Goal: Transaction & Acquisition: Download file/media

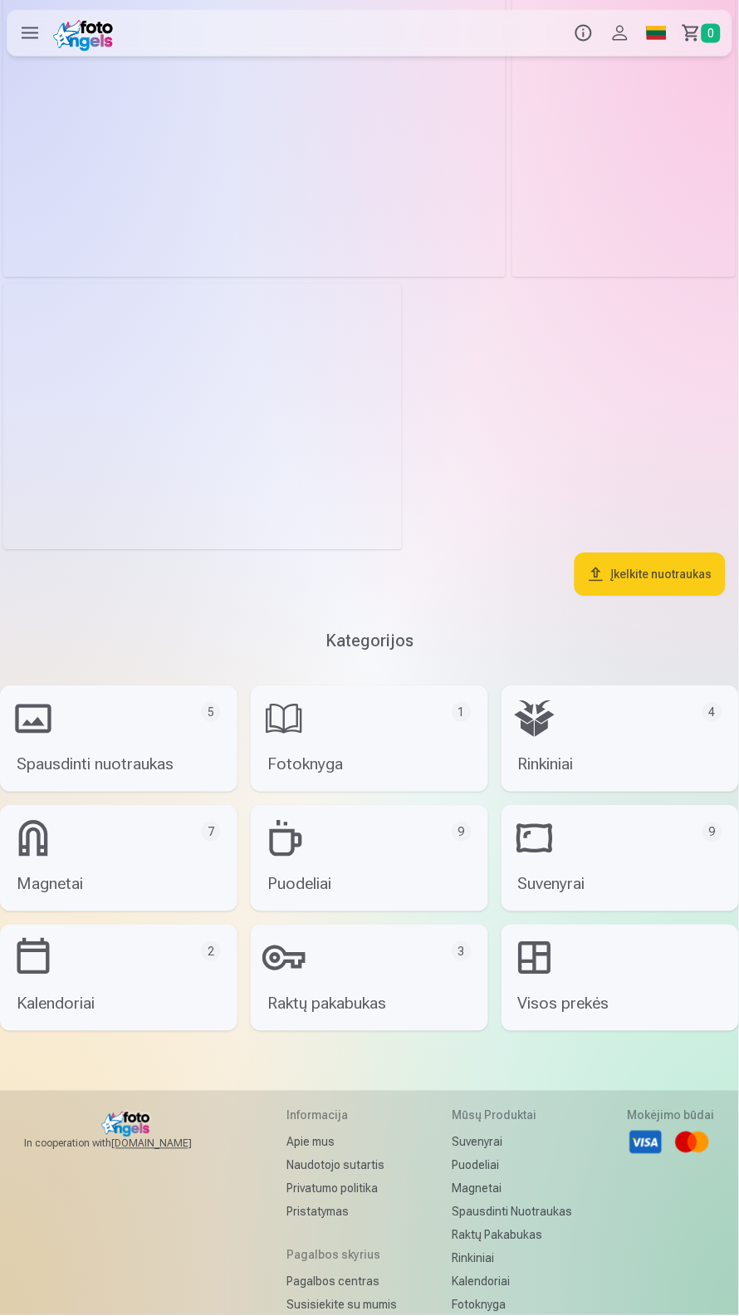
scroll to position [10150, 0]
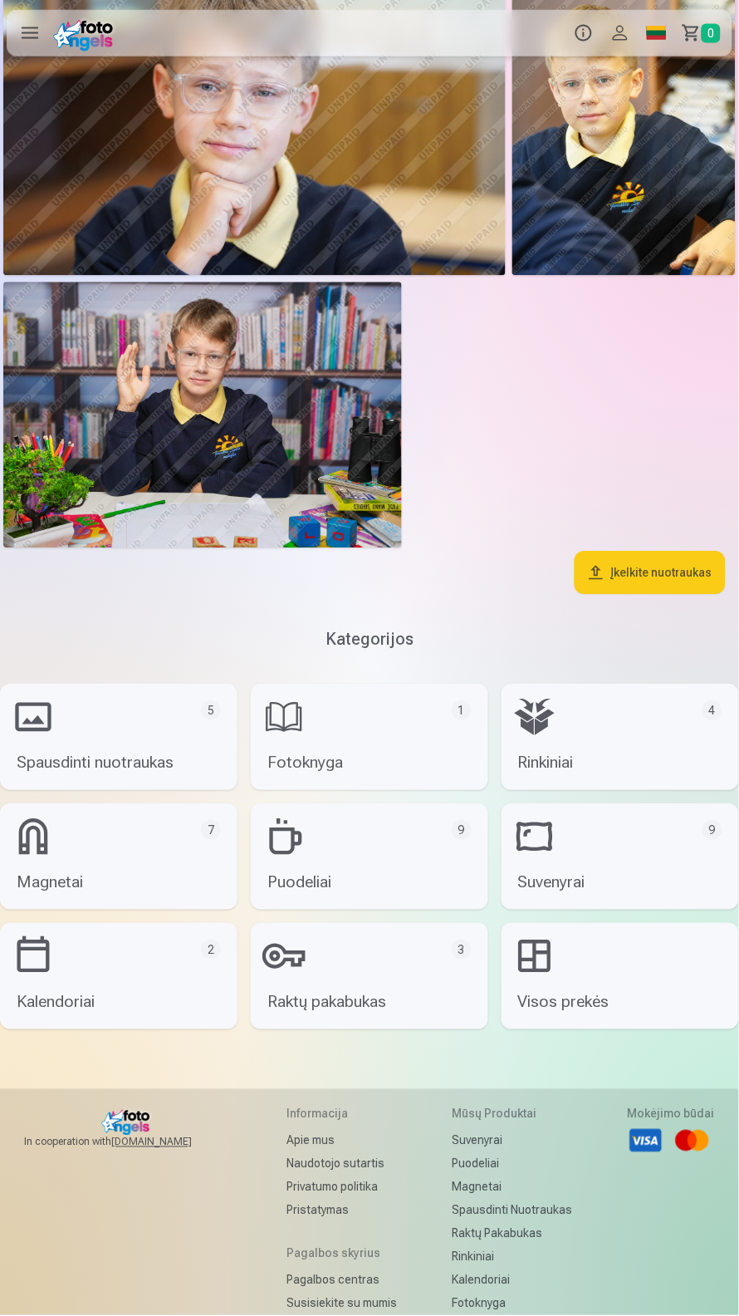
click at [661, 594] on button "Įkelkite nuotraukas" at bounding box center [650, 572] width 151 height 43
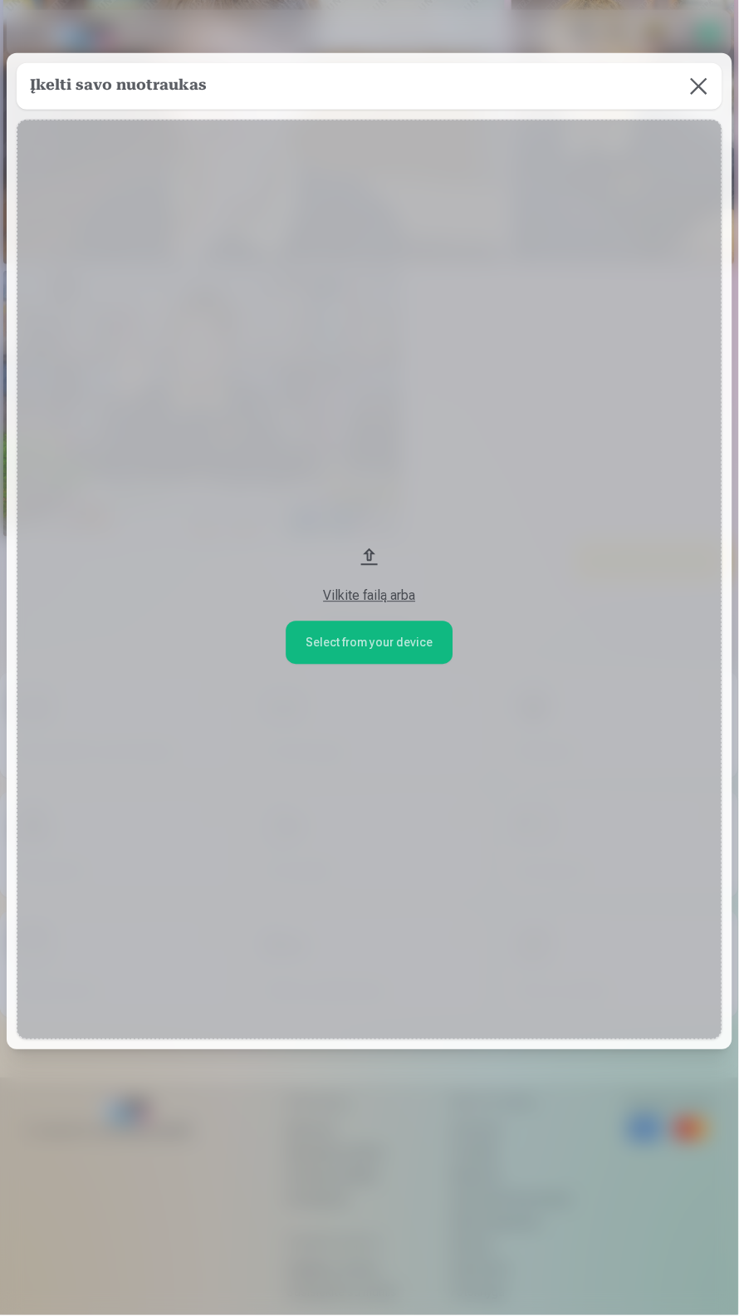
scroll to position [149, 0]
click at [673, 91] on div "Įkelti savo nuotraukas" at bounding box center [370, 86] width 706 height 47
click at [698, 88] on button at bounding box center [699, 86] width 47 height 47
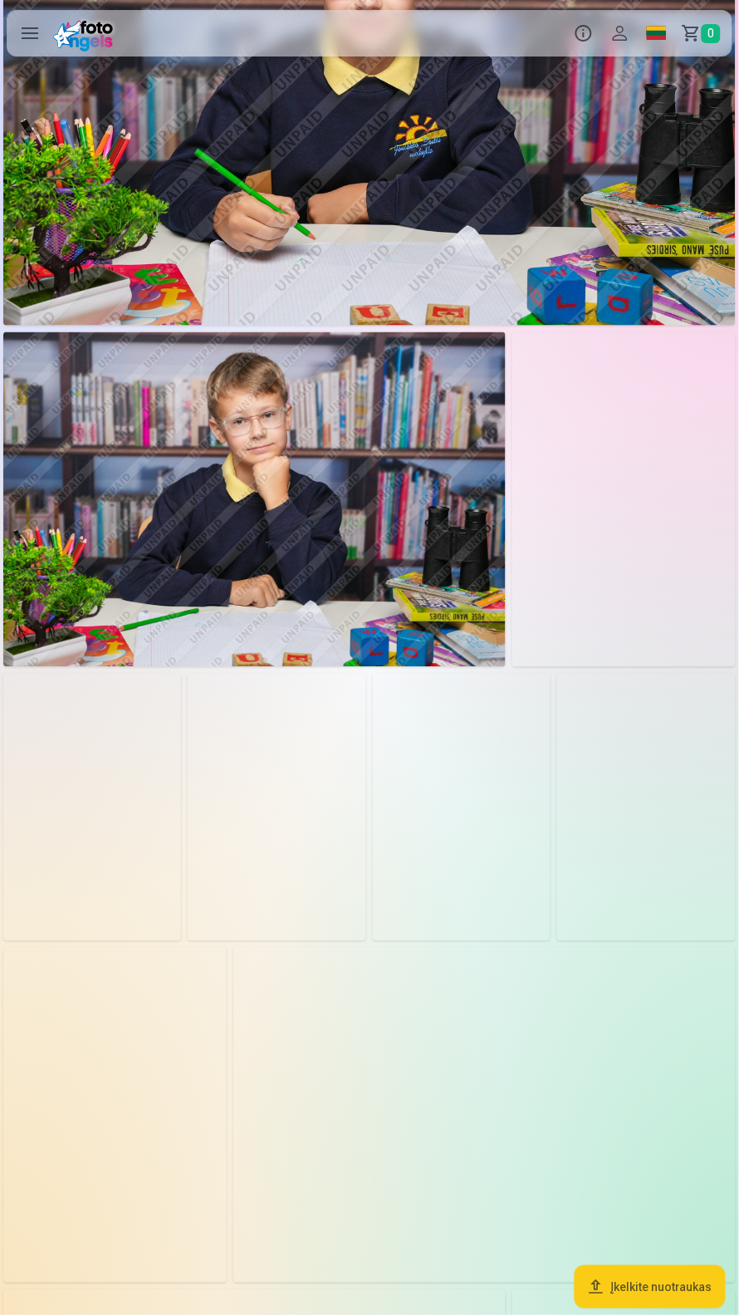
scroll to position [895, 0]
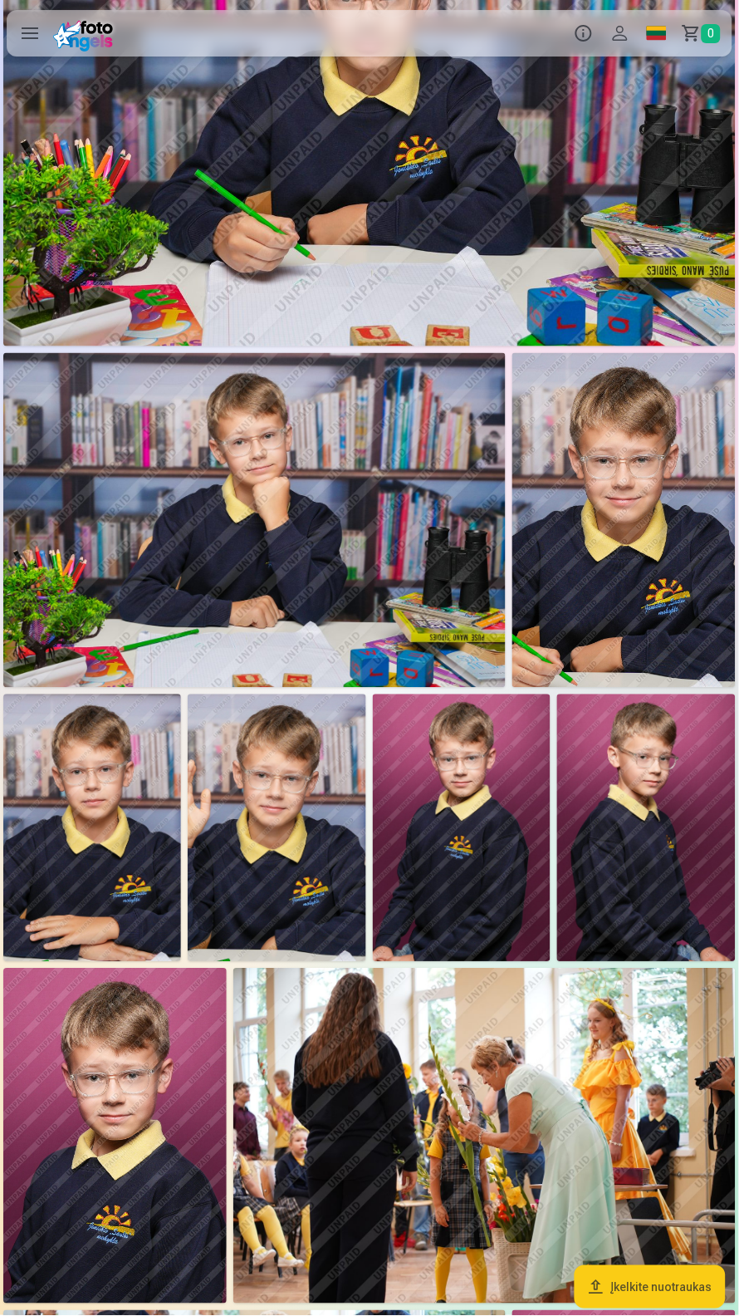
click at [21, 28] on label at bounding box center [30, 33] width 47 height 47
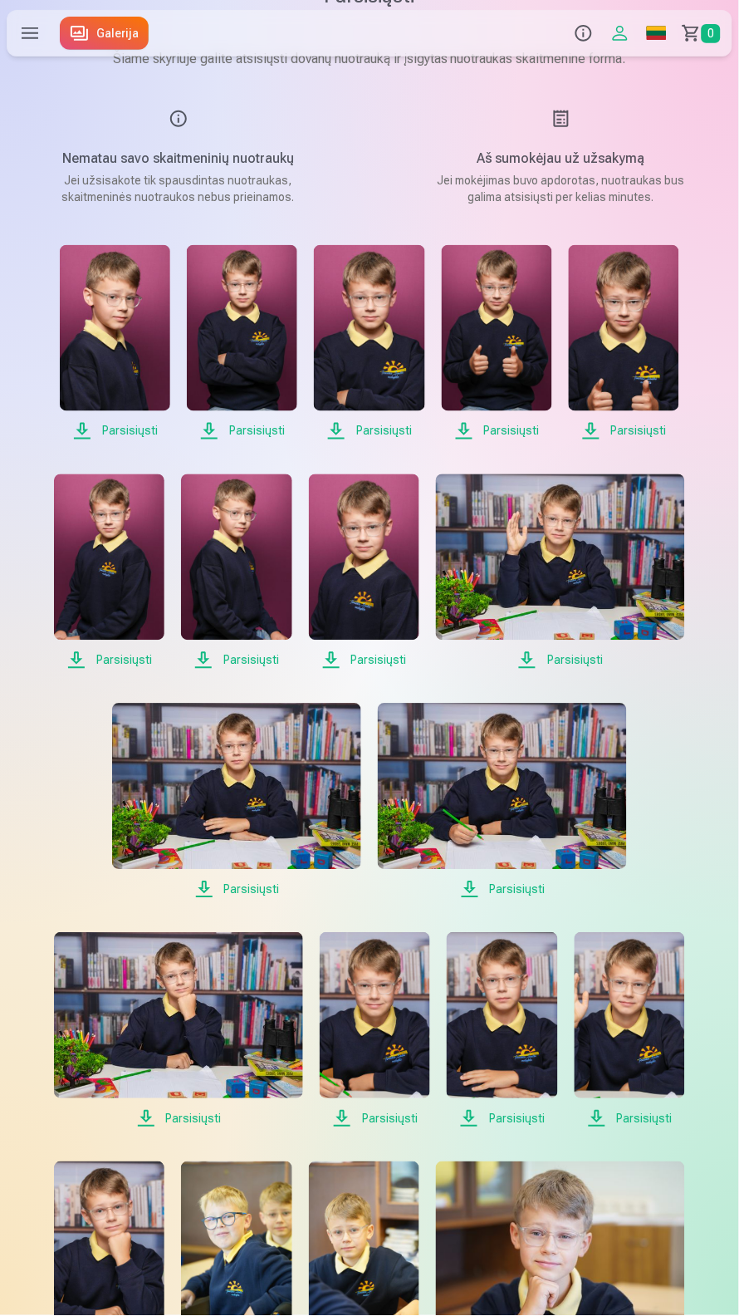
scroll to position [73, 0]
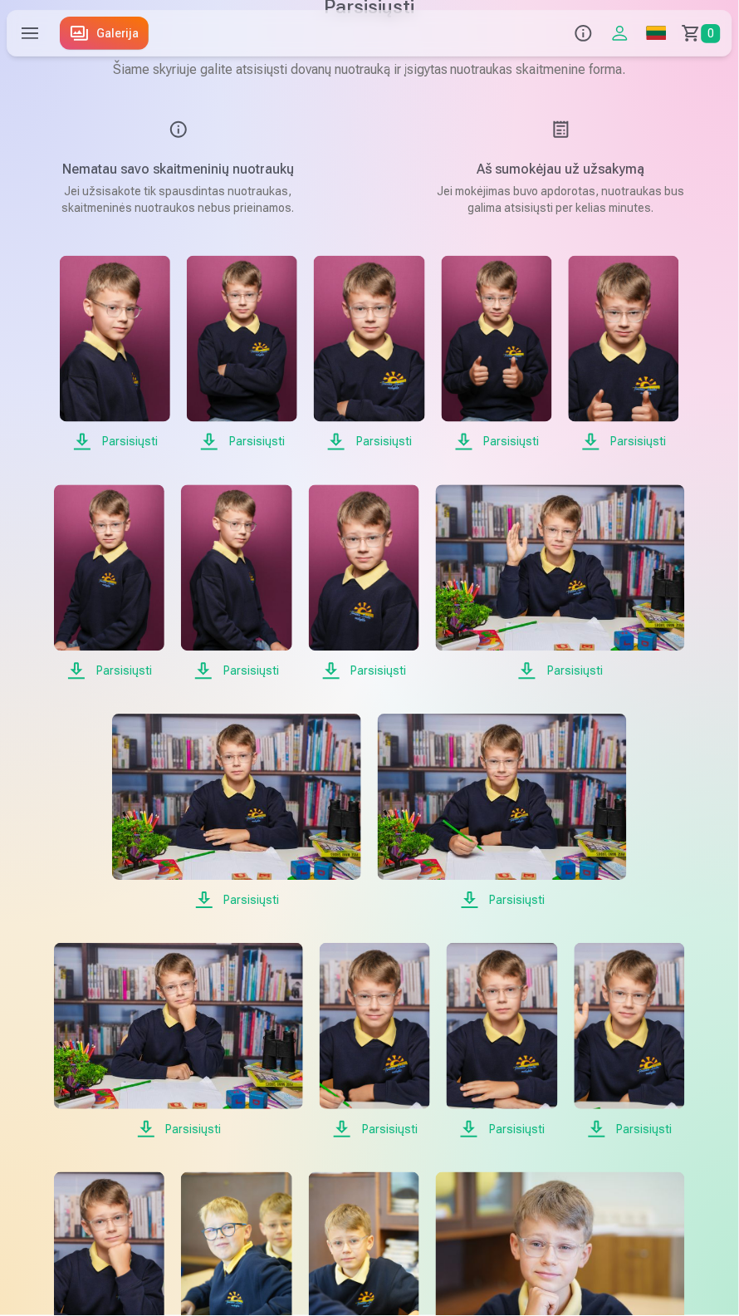
click at [99, 452] on span "Parsisiųsti" at bounding box center [115, 442] width 110 height 20
click at [245, 452] on span "Parsisiųsti" at bounding box center [242, 442] width 110 height 20
click at [383, 452] on span "Parsisiųsti" at bounding box center [369, 442] width 110 height 20
click at [511, 452] on span "Parsisiųsti" at bounding box center [497, 442] width 110 height 20
click at [653, 452] on span "Parsisiųsti" at bounding box center [624, 442] width 110 height 20
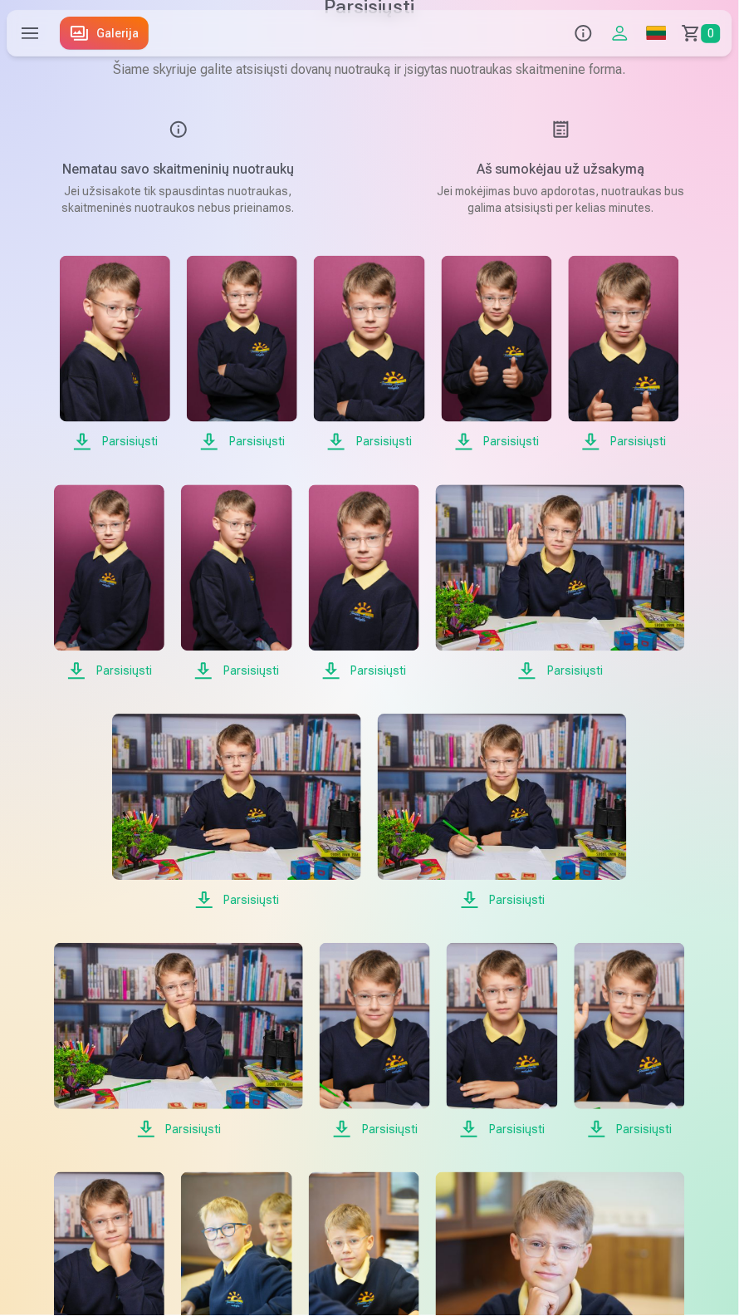
click at [94, 681] on span "Parsisiųsti" at bounding box center [109, 671] width 110 height 20
click at [245, 681] on span "Parsisiųsti" at bounding box center [236, 671] width 110 height 20
click at [389, 681] on span "Parsisiųsti" at bounding box center [364, 671] width 110 height 20
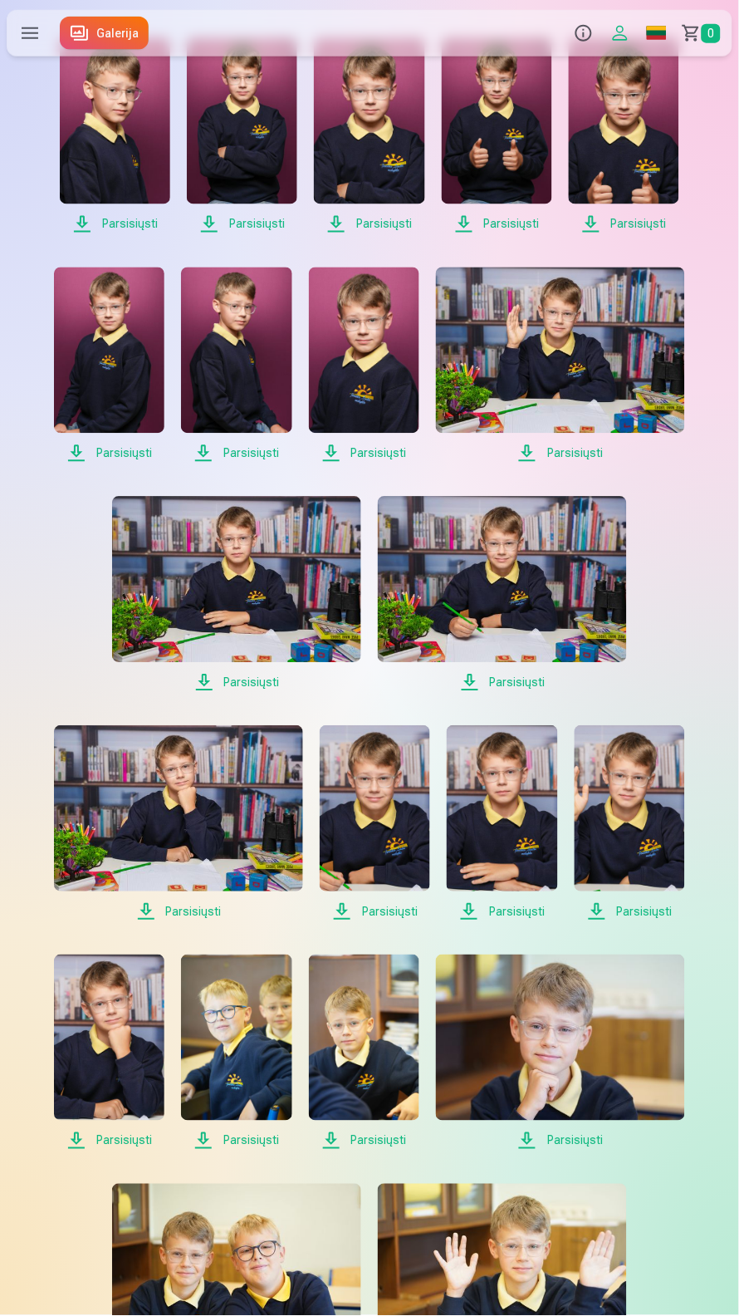
scroll to position [299, 0]
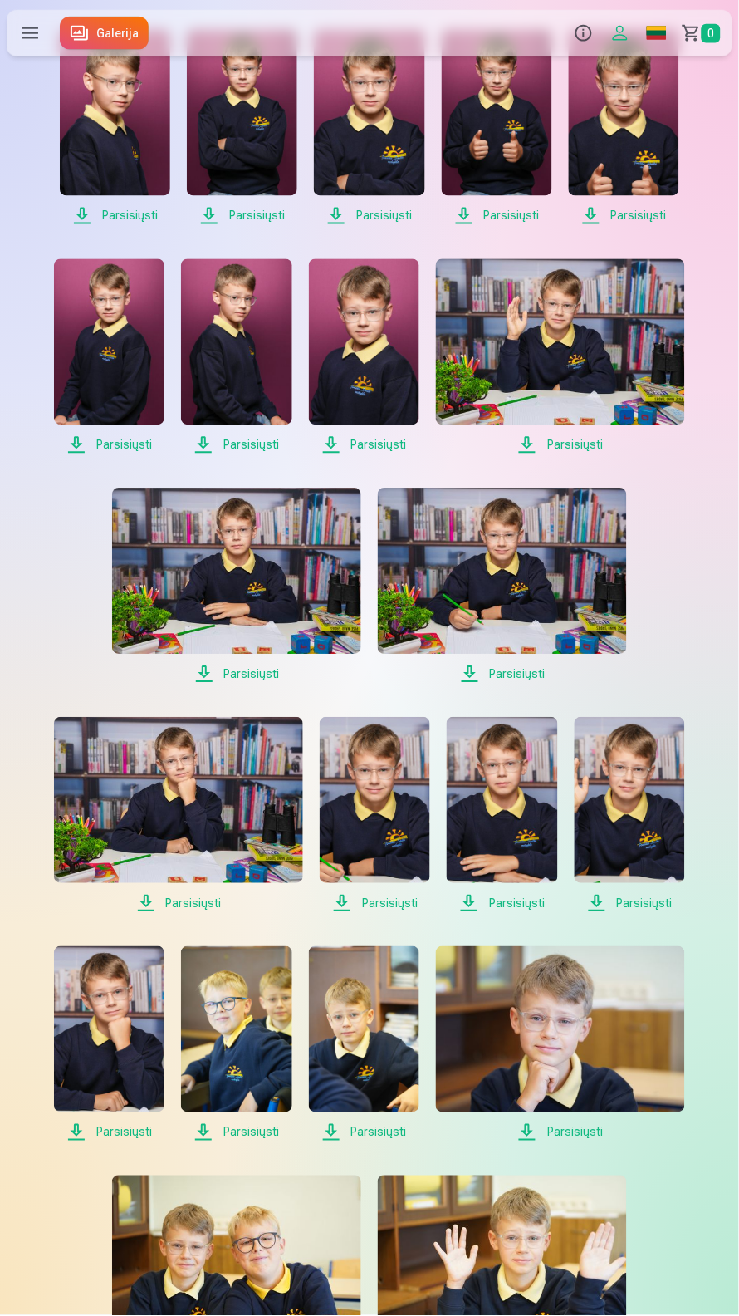
click at [579, 455] on span "Parsisiųsti" at bounding box center [560, 445] width 249 height 20
click at [247, 684] on span "Parsisiųsti" at bounding box center [236, 674] width 249 height 20
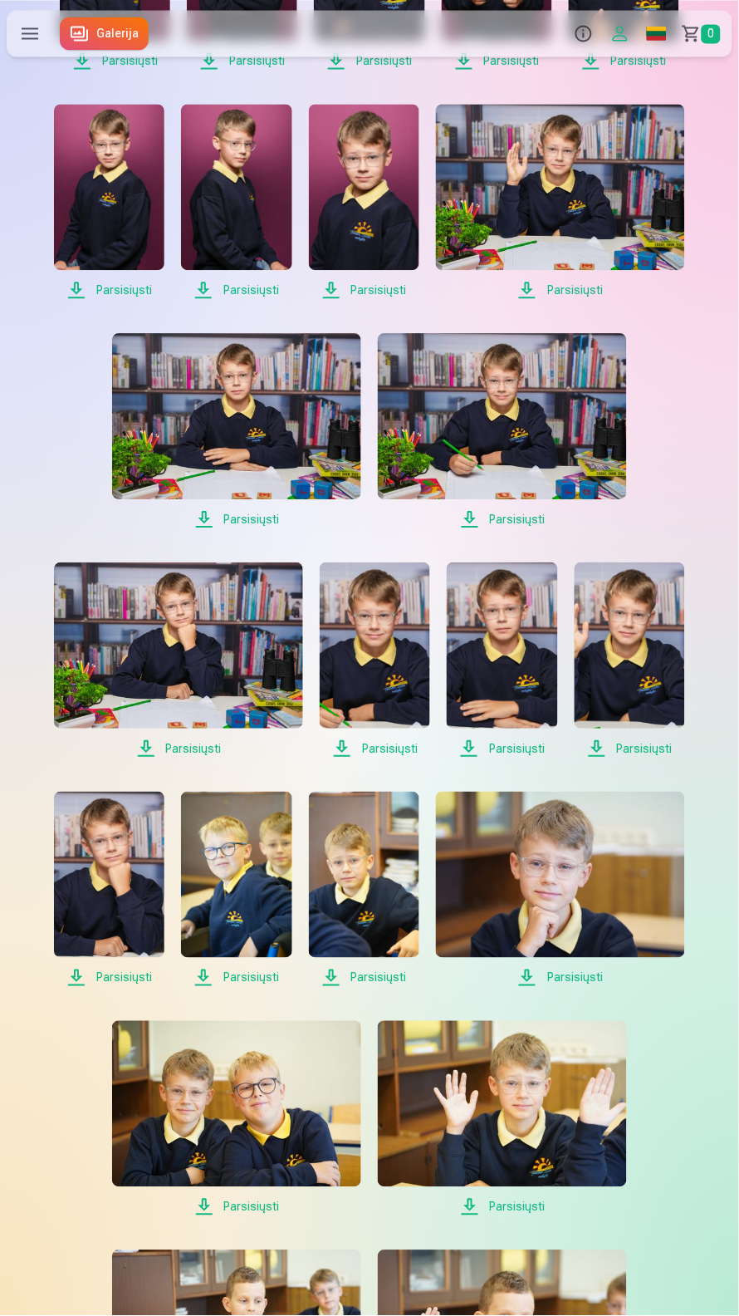
scroll to position [455, 0]
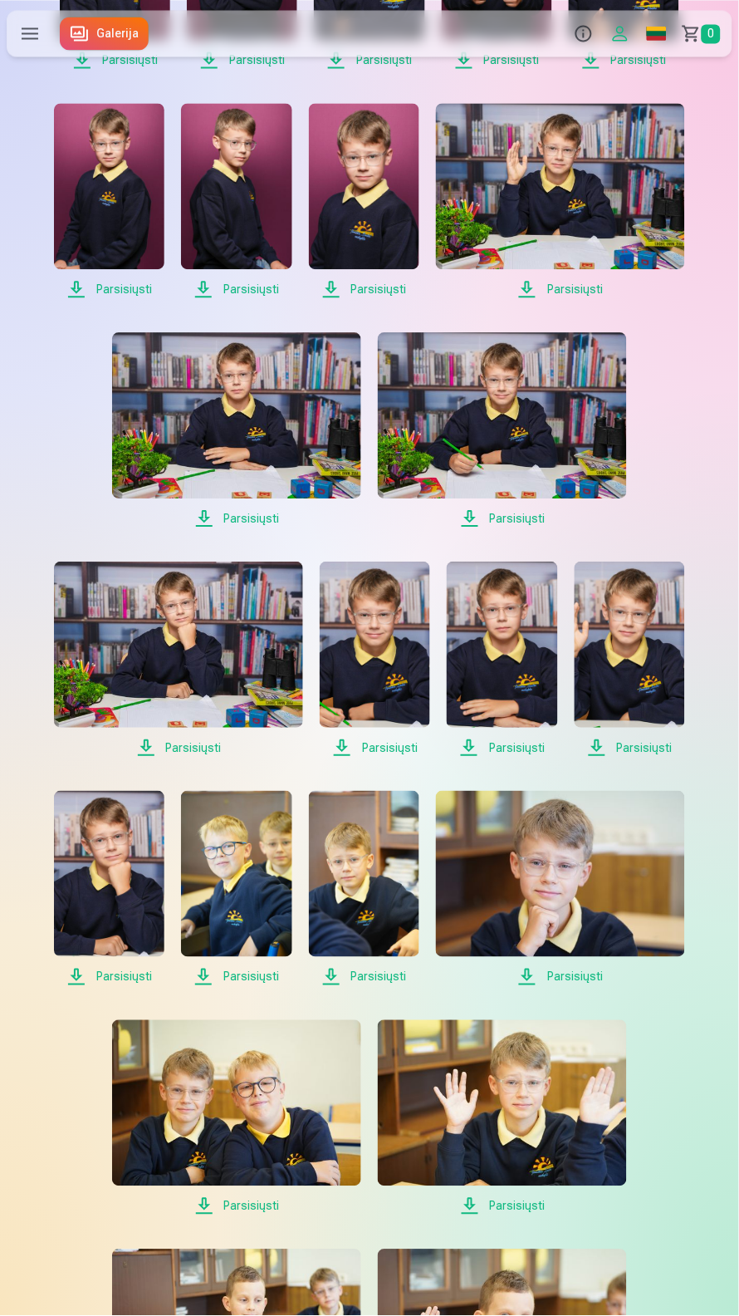
click at [490, 528] on span "Parsisiųsti" at bounding box center [502, 518] width 249 height 20
click at [185, 757] on span "Parsisiųsti" at bounding box center [178, 747] width 249 height 20
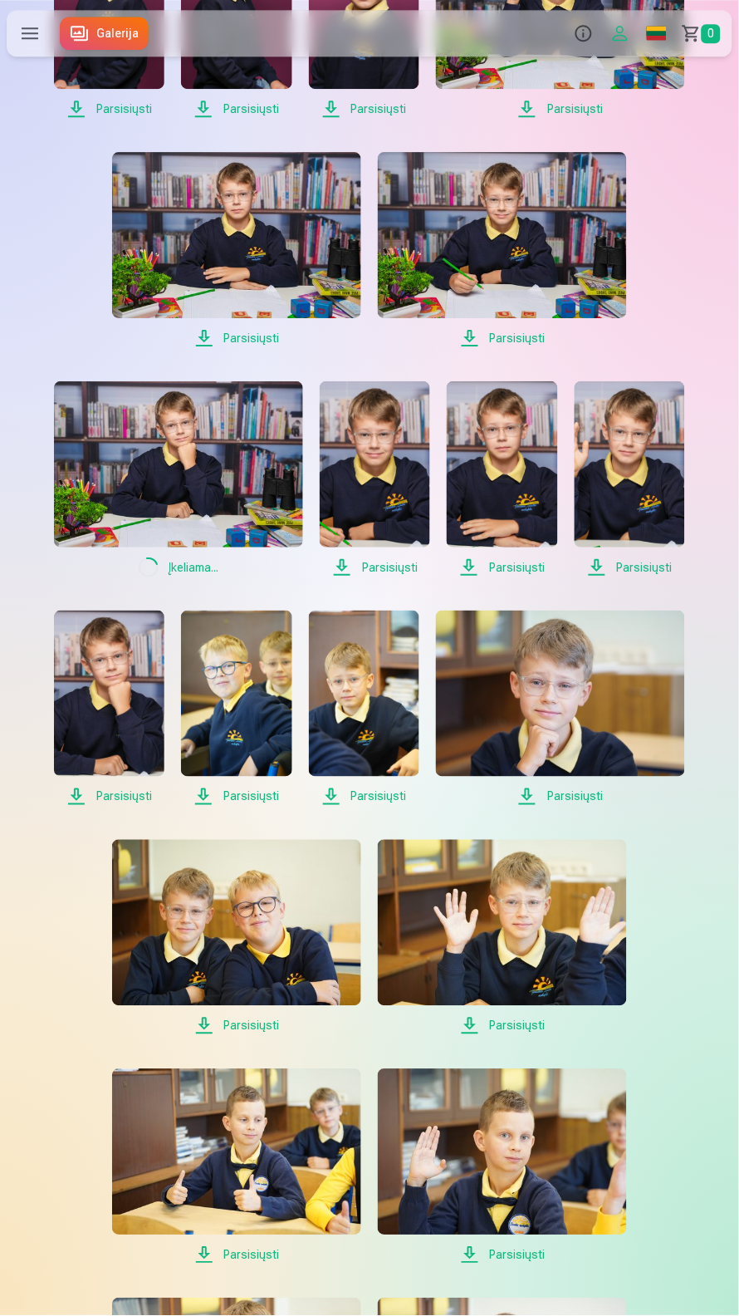
scroll to position [645, 0]
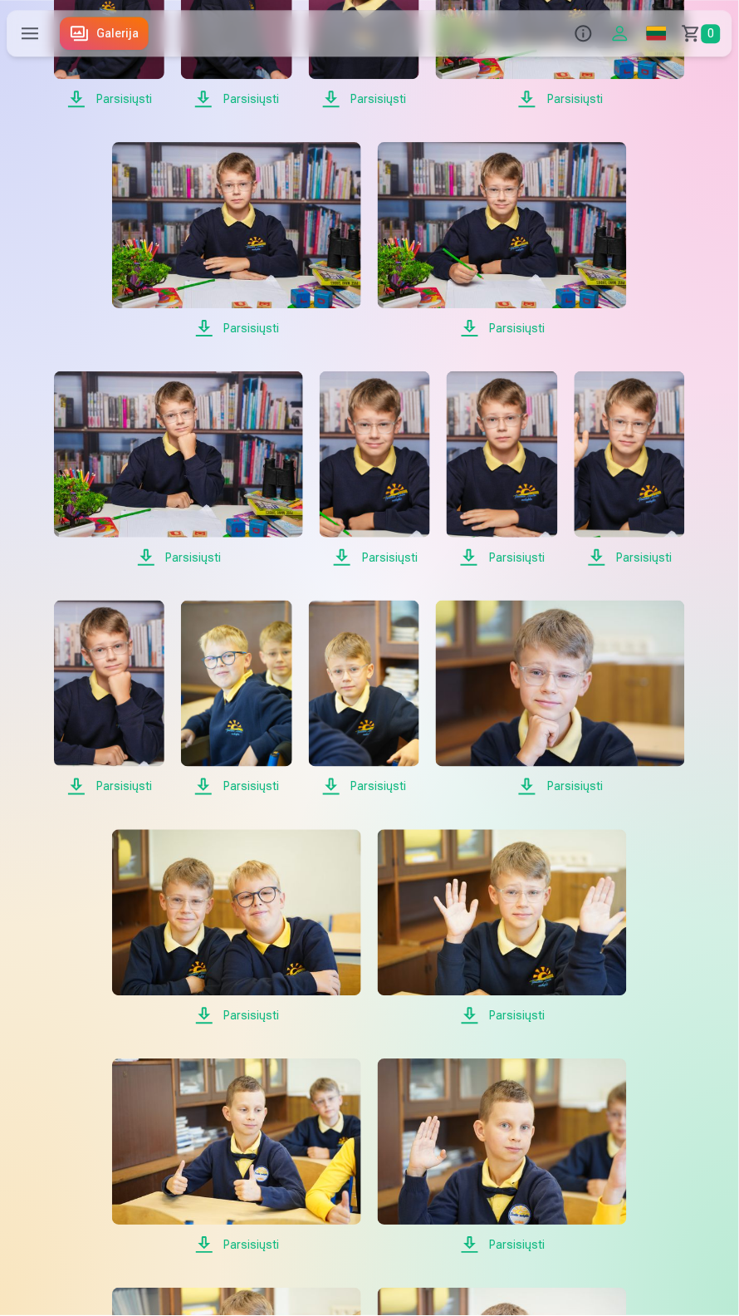
click at [355, 567] on span "Parsisiųsti" at bounding box center [375, 557] width 110 height 20
click at [512, 567] on span "Parsisiųsti" at bounding box center [502, 557] width 110 height 20
click at [640, 567] on span "Parsisiųsti" at bounding box center [630, 557] width 110 height 20
click at [107, 796] on span "Parsisiųsti" at bounding box center [109, 787] width 110 height 20
click at [380, 796] on span "Parsisiųsti" at bounding box center [364, 787] width 110 height 20
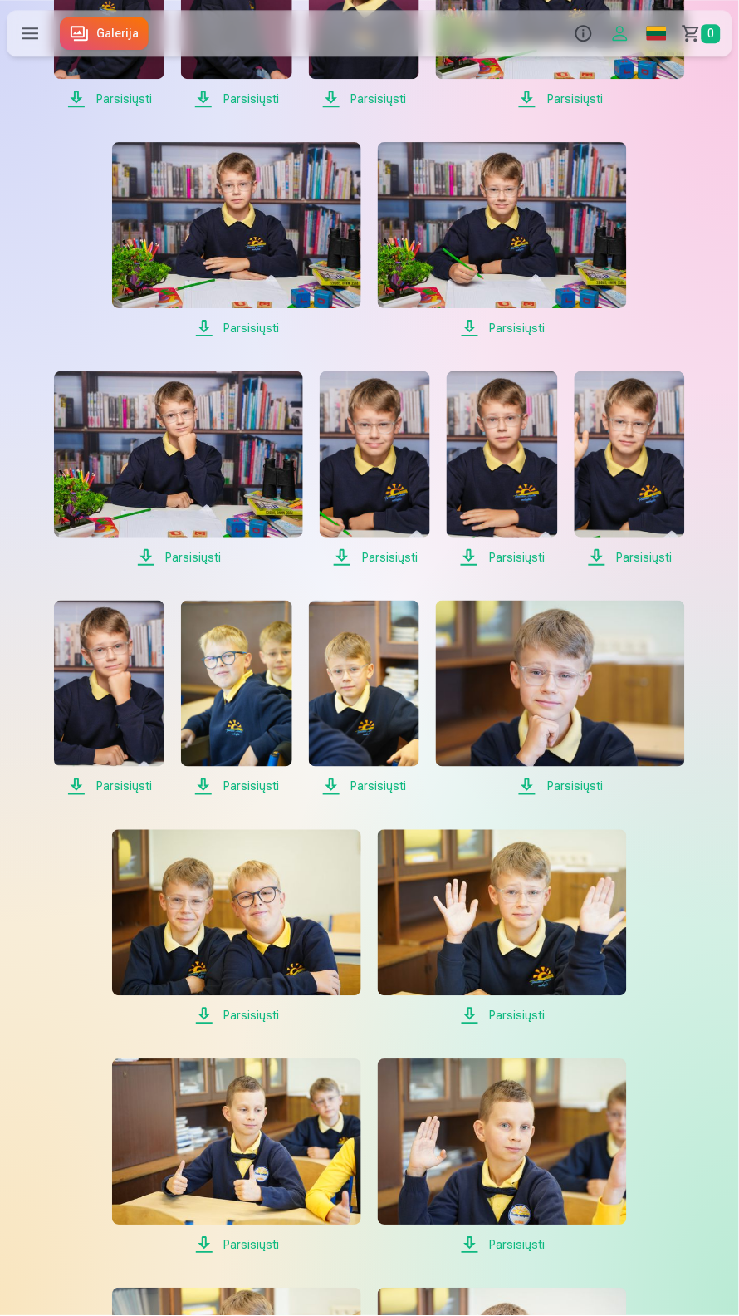
click at [562, 796] on span "Parsisiųsti" at bounding box center [560, 787] width 249 height 20
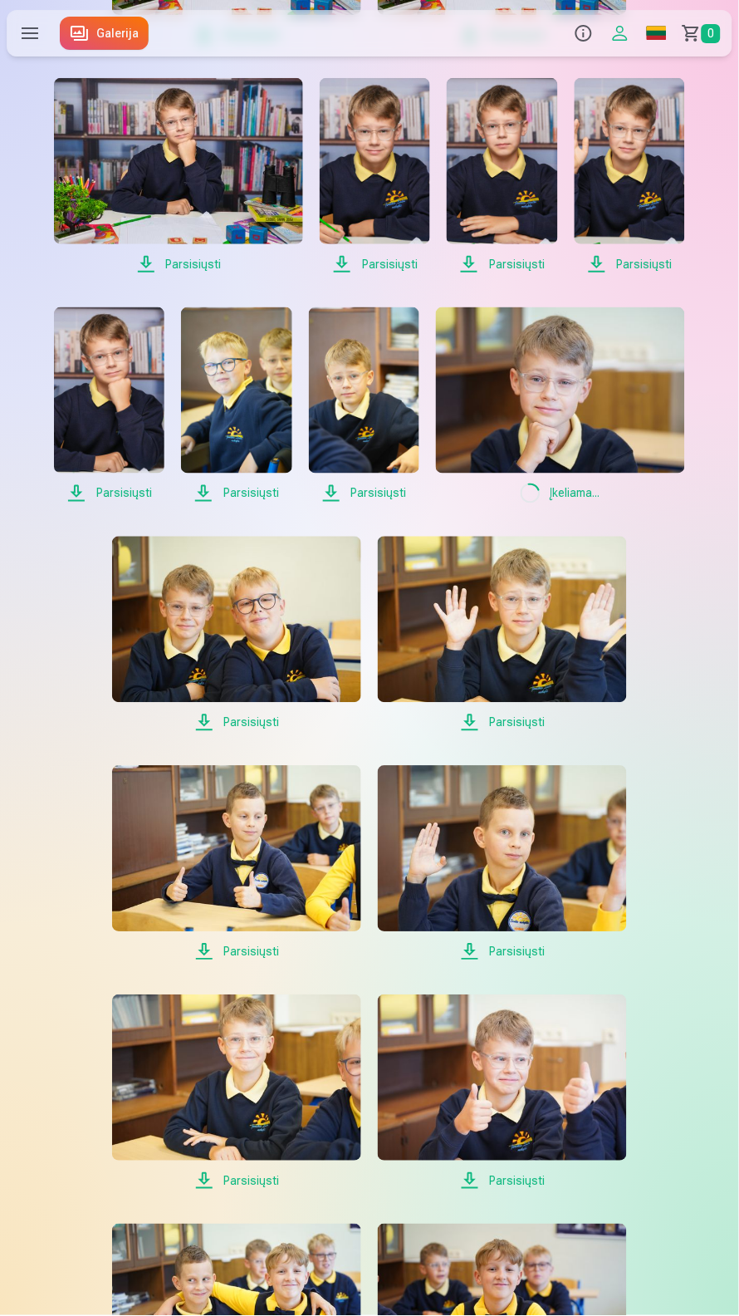
scroll to position [957, 0]
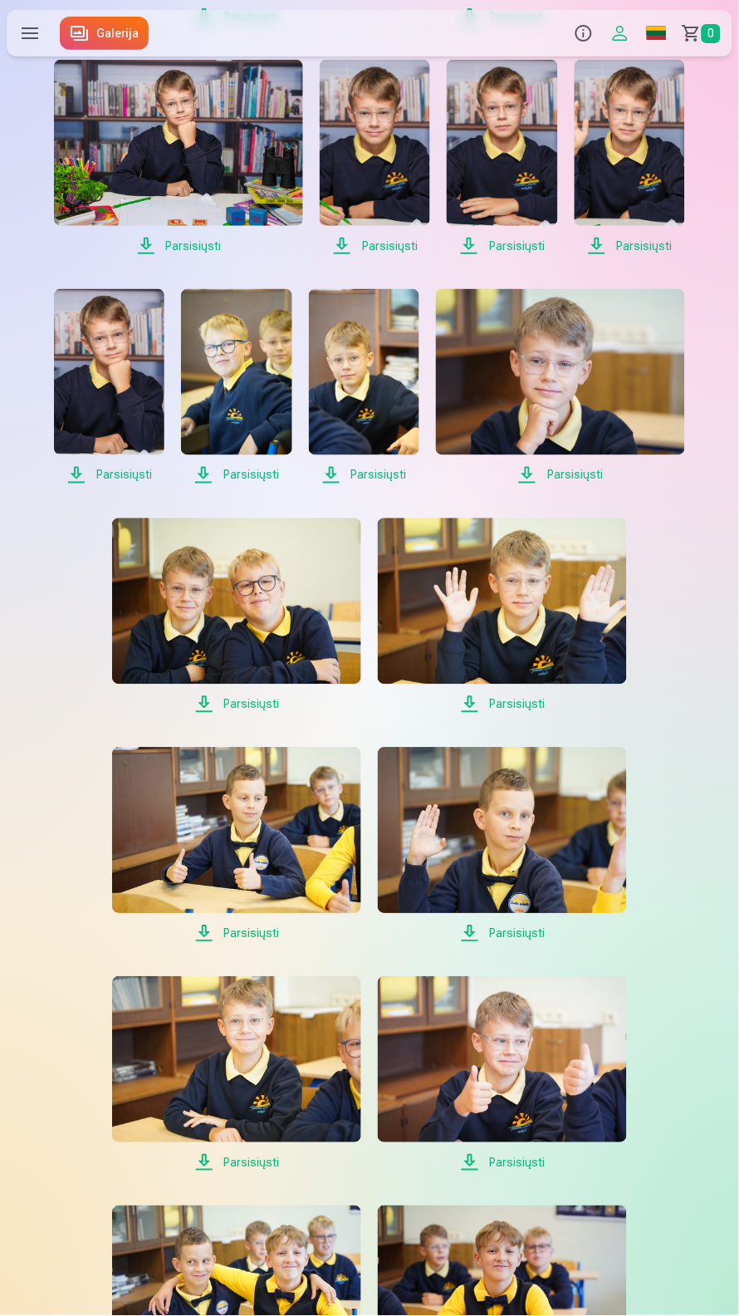
click at [246, 714] on span "Parsisiųsti" at bounding box center [236, 704] width 249 height 20
click at [512, 714] on span "Parsisiųsti" at bounding box center [502, 704] width 249 height 20
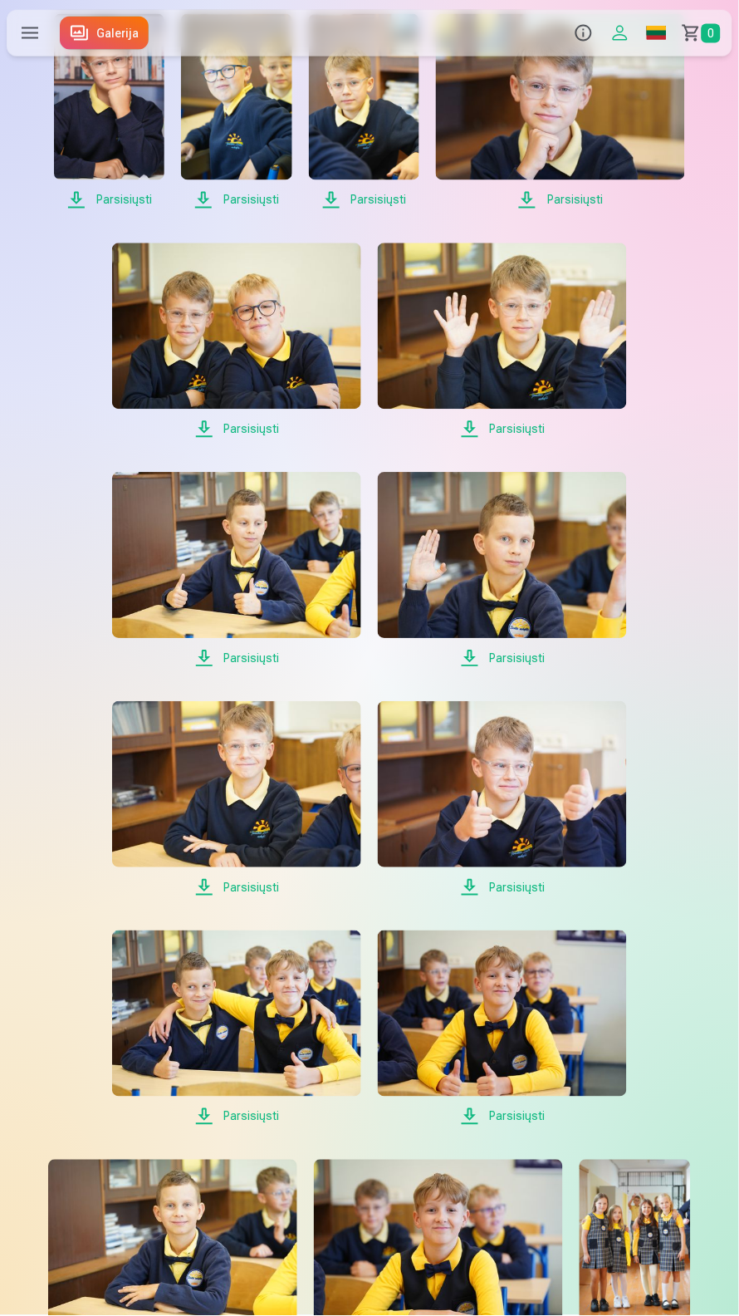
scroll to position [1252, 0]
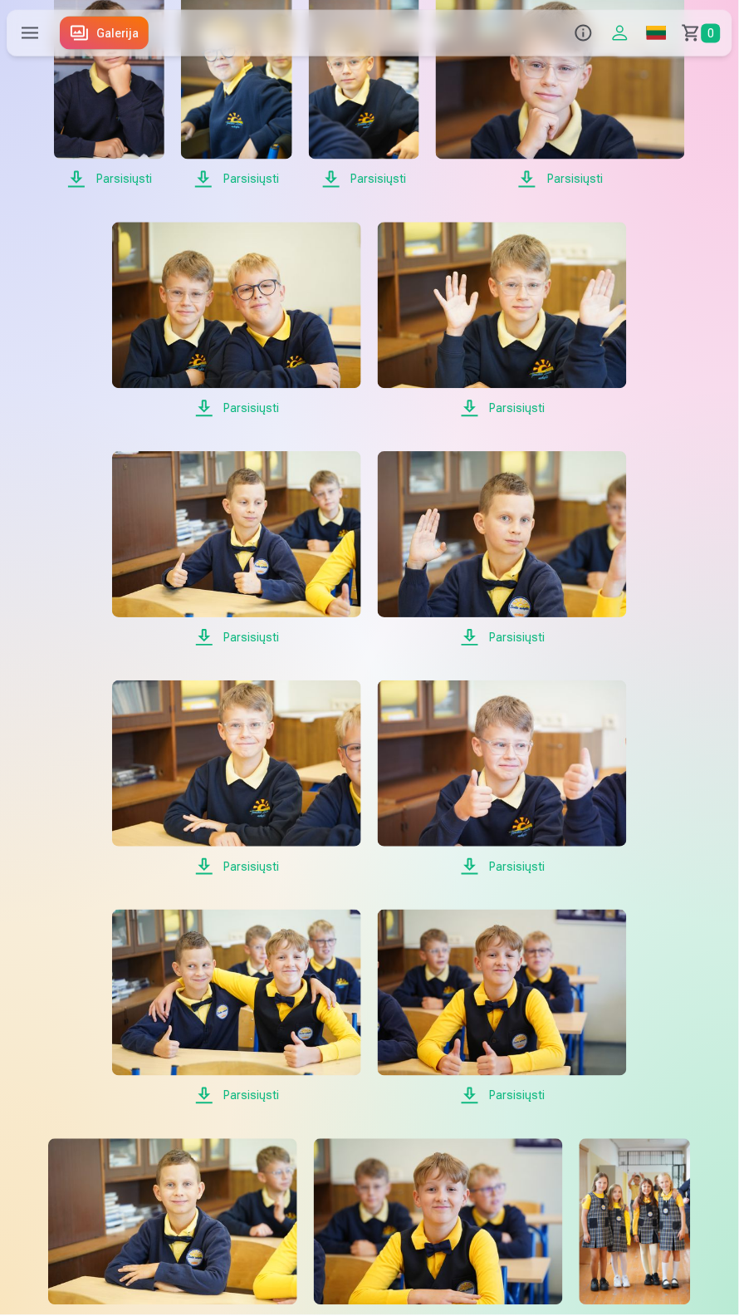
click at [255, 877] on span "Parsisiųsti" at bounding box center [236, 867] width 249 height 20
click at [516, 877] on span "Parsisiųsti" at bounding box center [502, 867] width 249 height 20
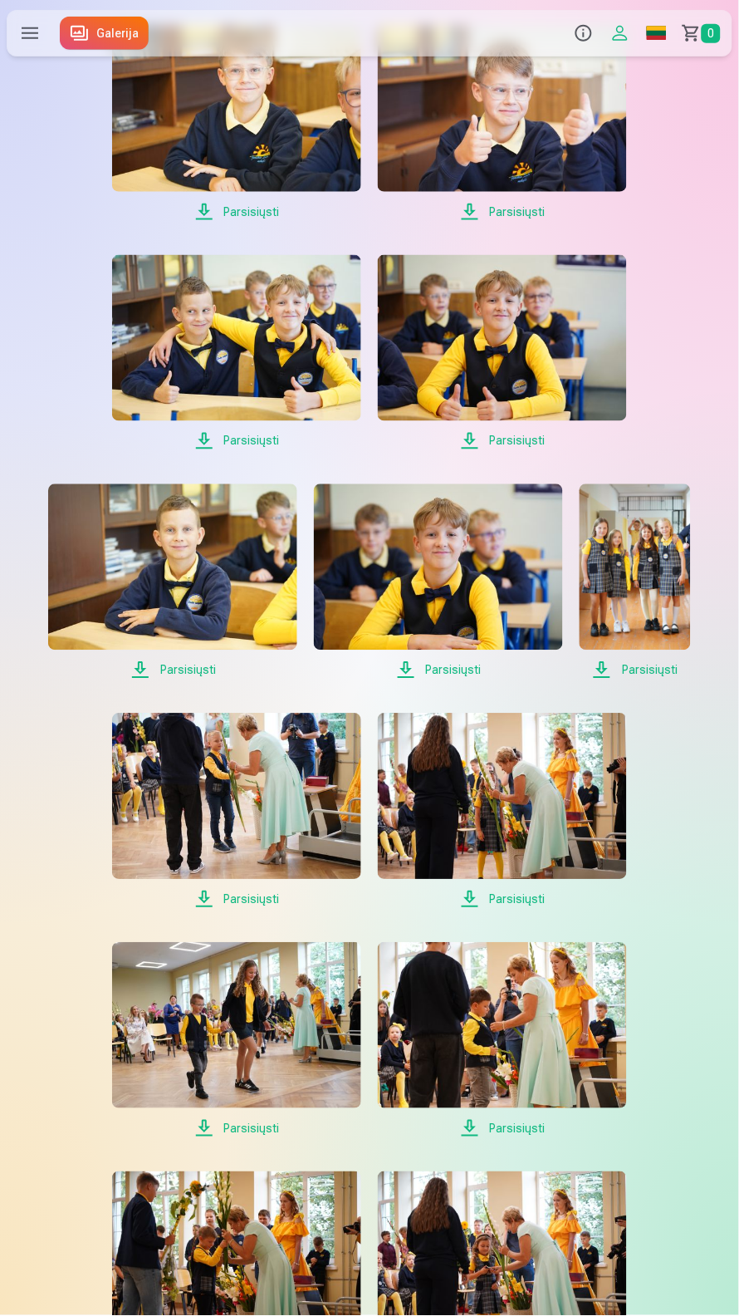
scroll to position [1910, 0]
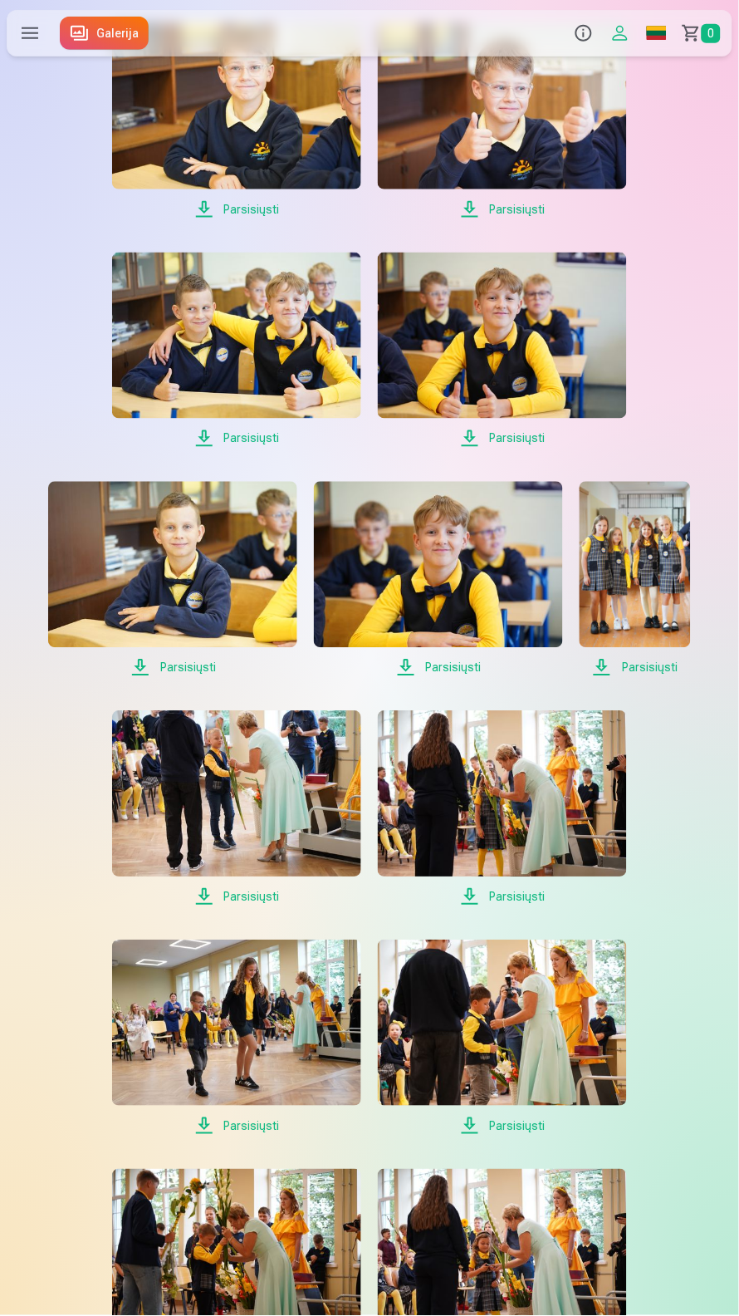
click at [512, 907] on span "Parsisiųsti" at bounding box center [502, 897] width 249 height 20
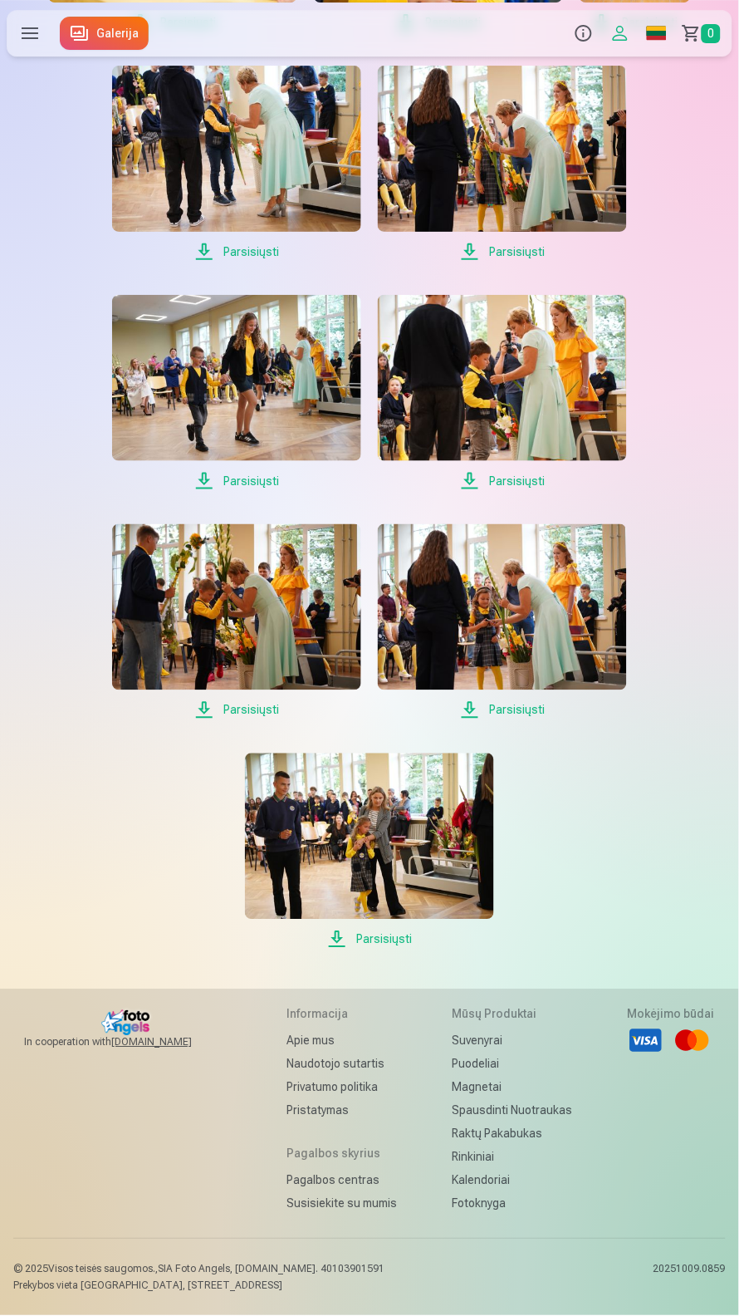
scroll to position [2604, 0]
click at [387, 949] on span "Parsisiųsti" at bounding box center [369, 939] width 249 height 20
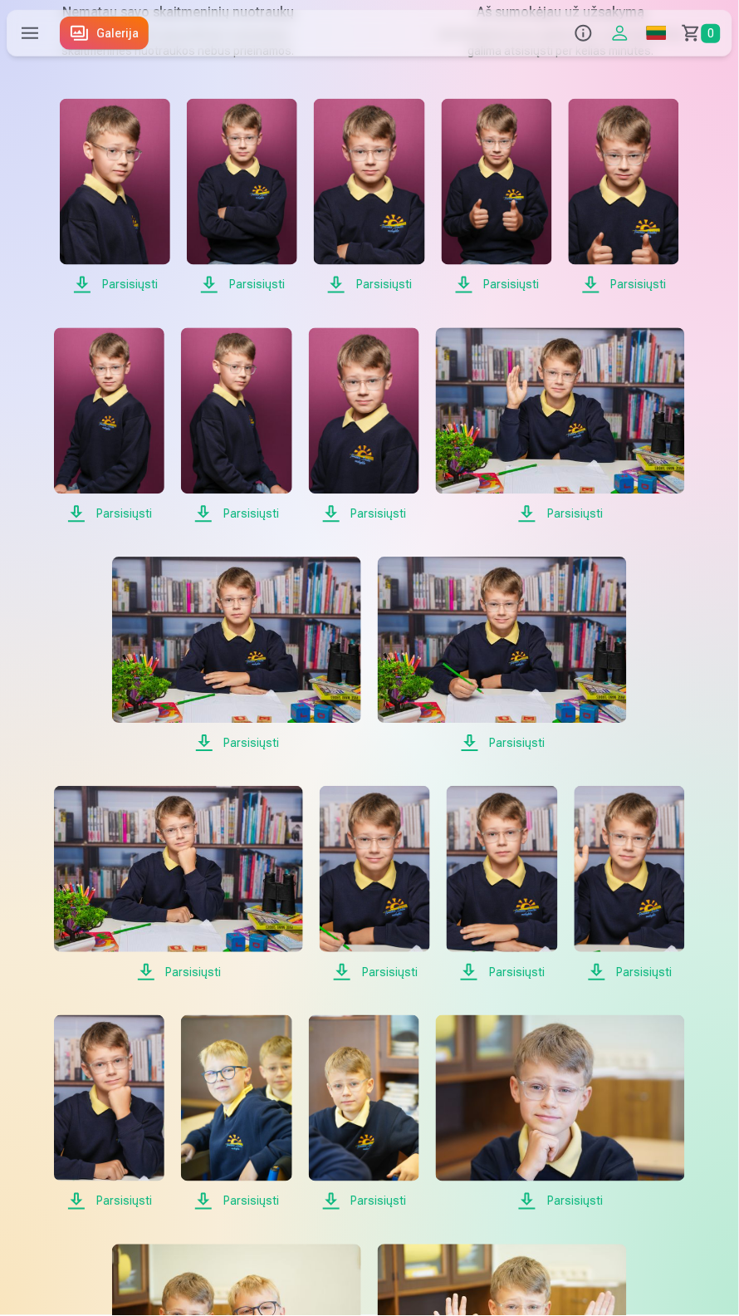
scroll to position [0, 0]
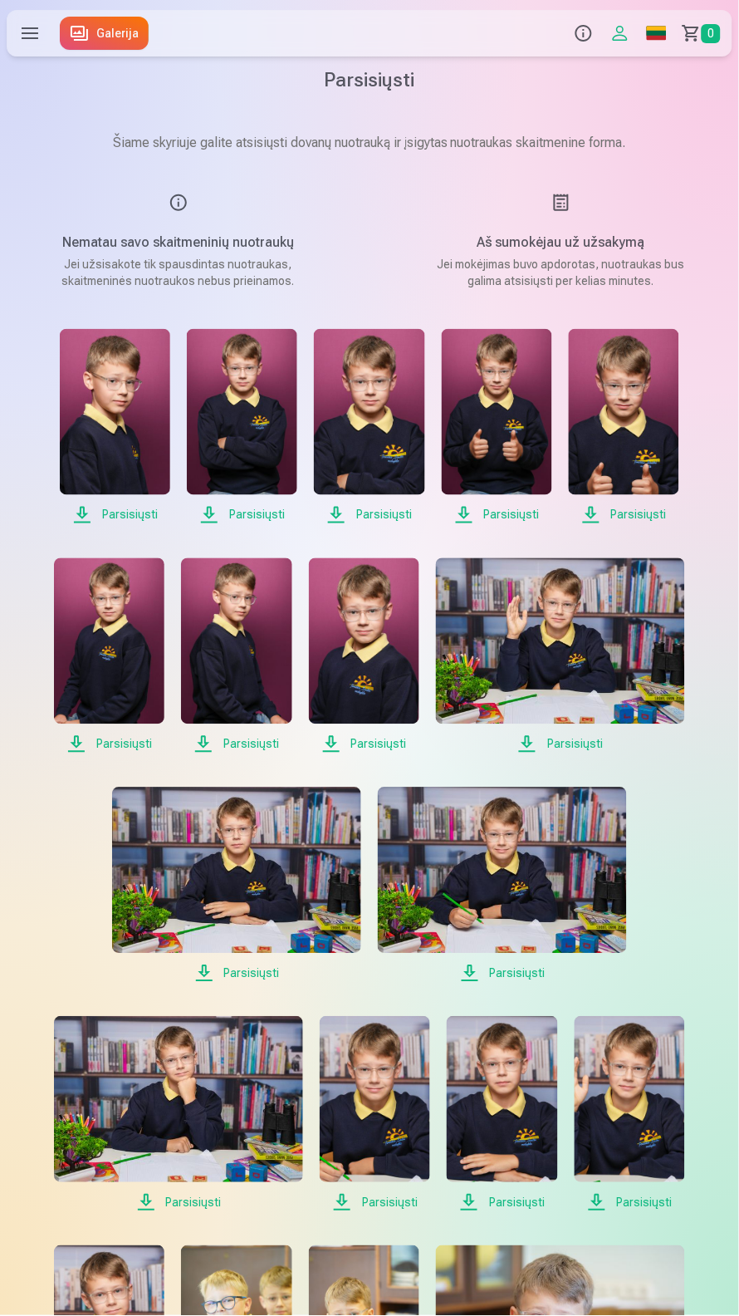
click at [141, 32] on link "Galerija" at bounding box center [104, 33] width 89 height 33
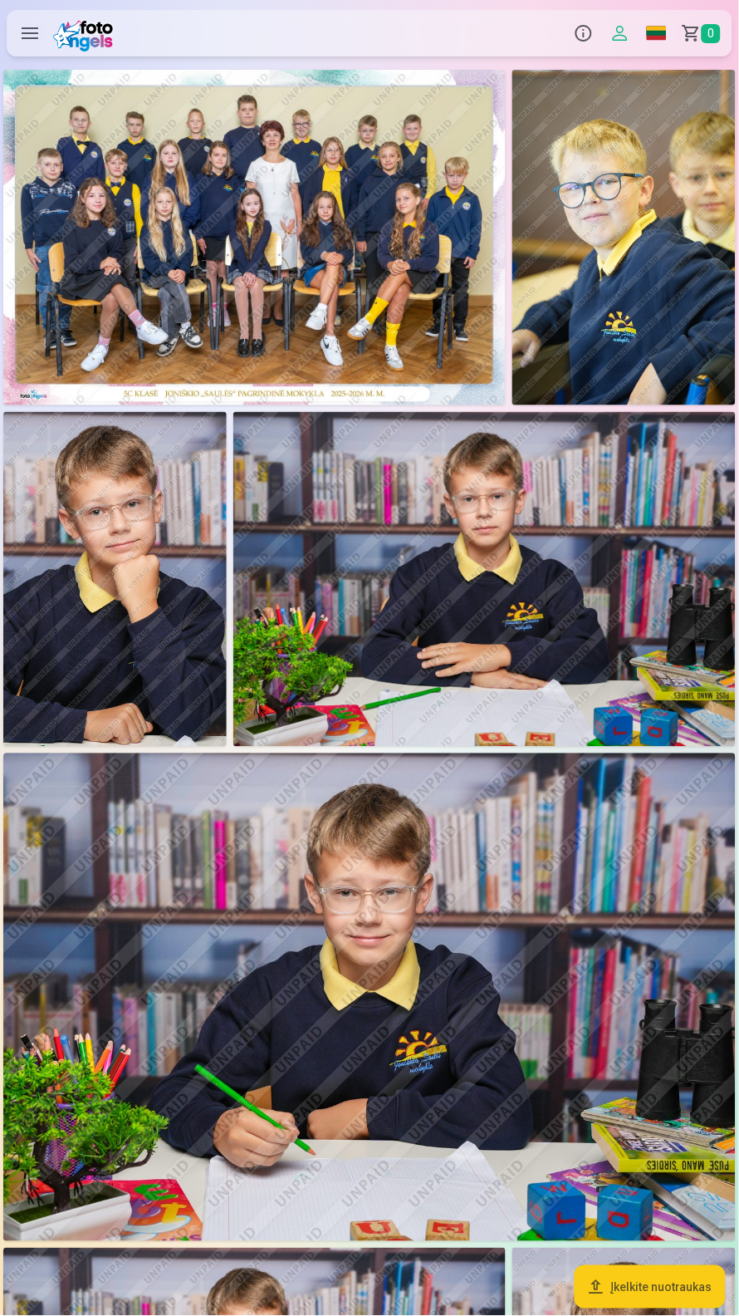
click at [623, 26] on button "Profilis" at bounding box center [620, 33] width 37 height 47
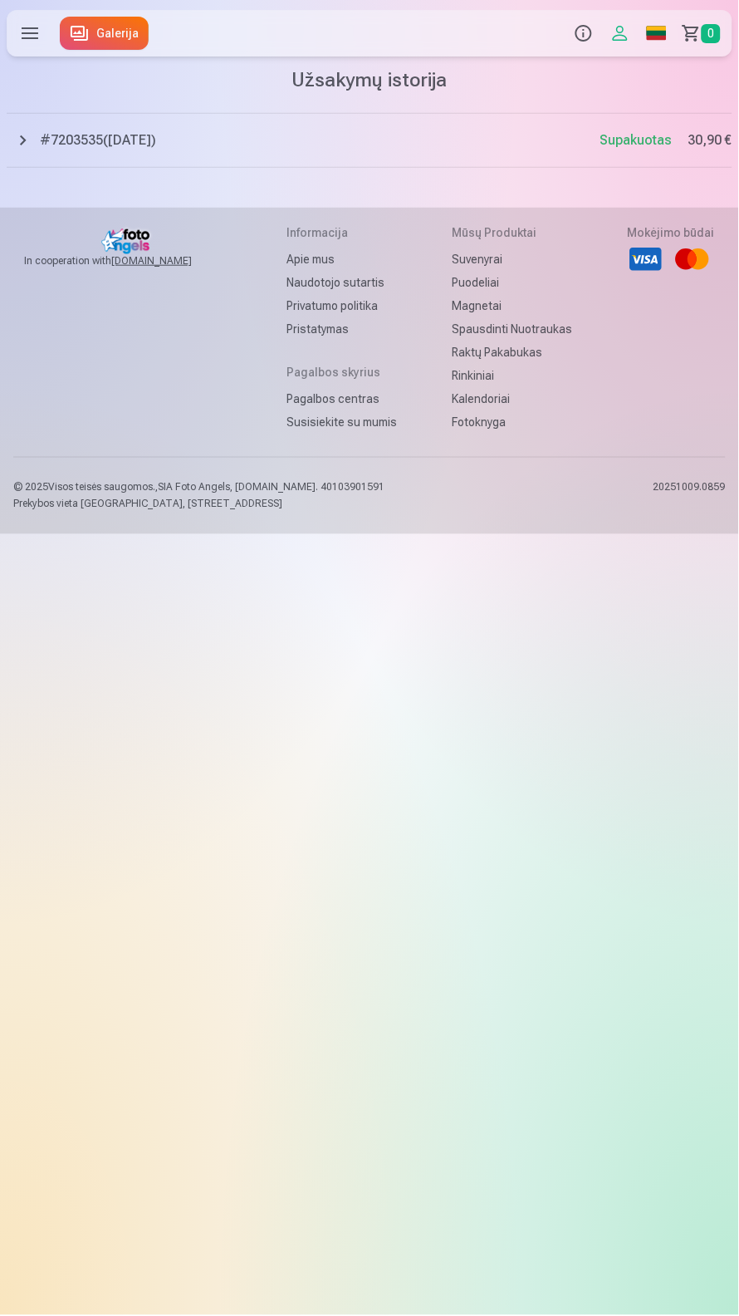
click at [125, 26] on link "Galerija" at bounding box center [104, 33] width 89 height 33
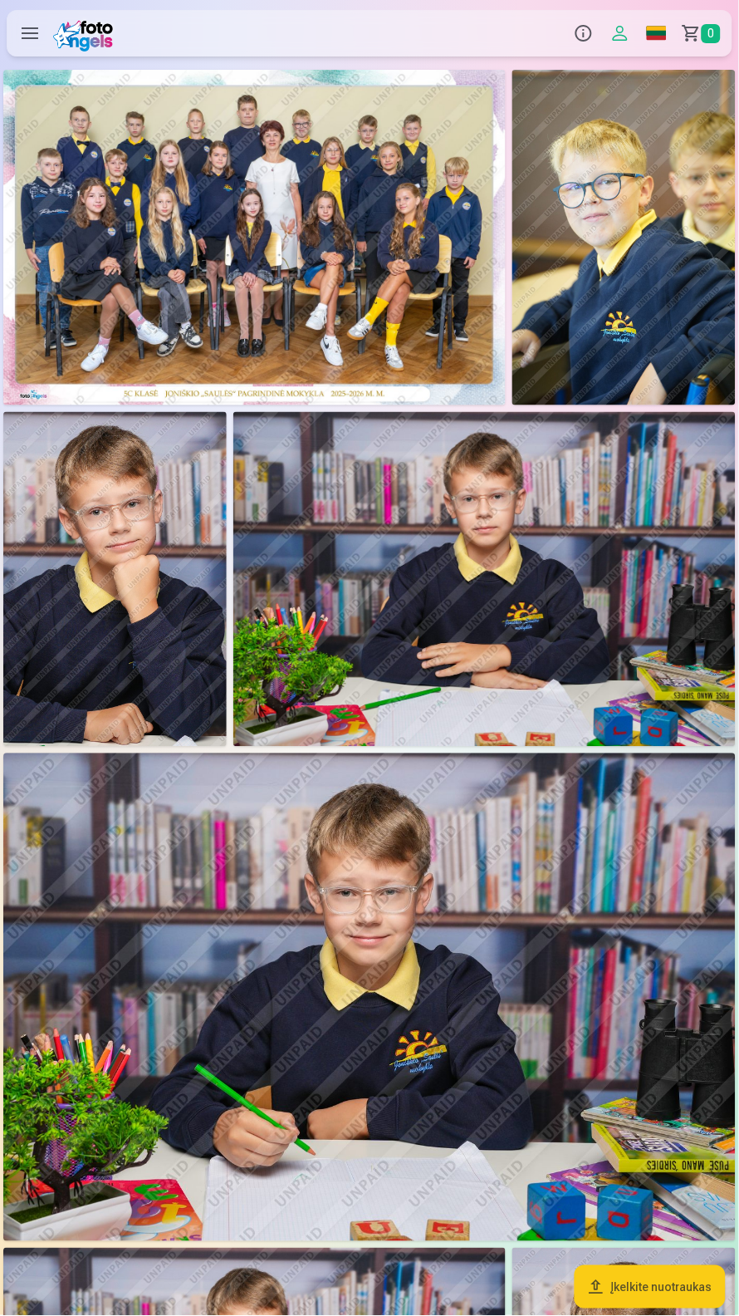
click at [652, 30] on link "Global" at bounding box center [657, 33] width 37 height 47
click at [619, 27] on button "Profilis" at bounding box center [620, 33] width 37 height 47
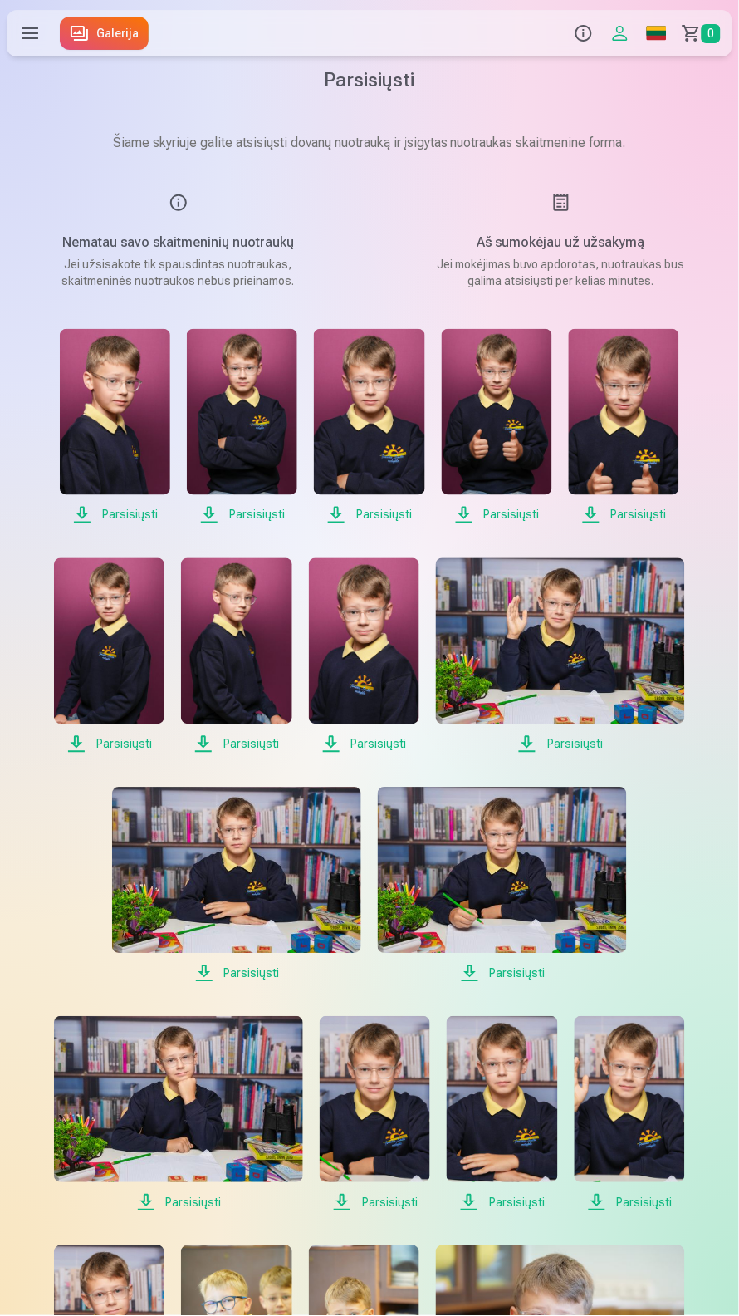
click at [561, 252] on h5 "Aš sumokėjau už užsakymą" at bounding box center [560, 243] width 263 height 20
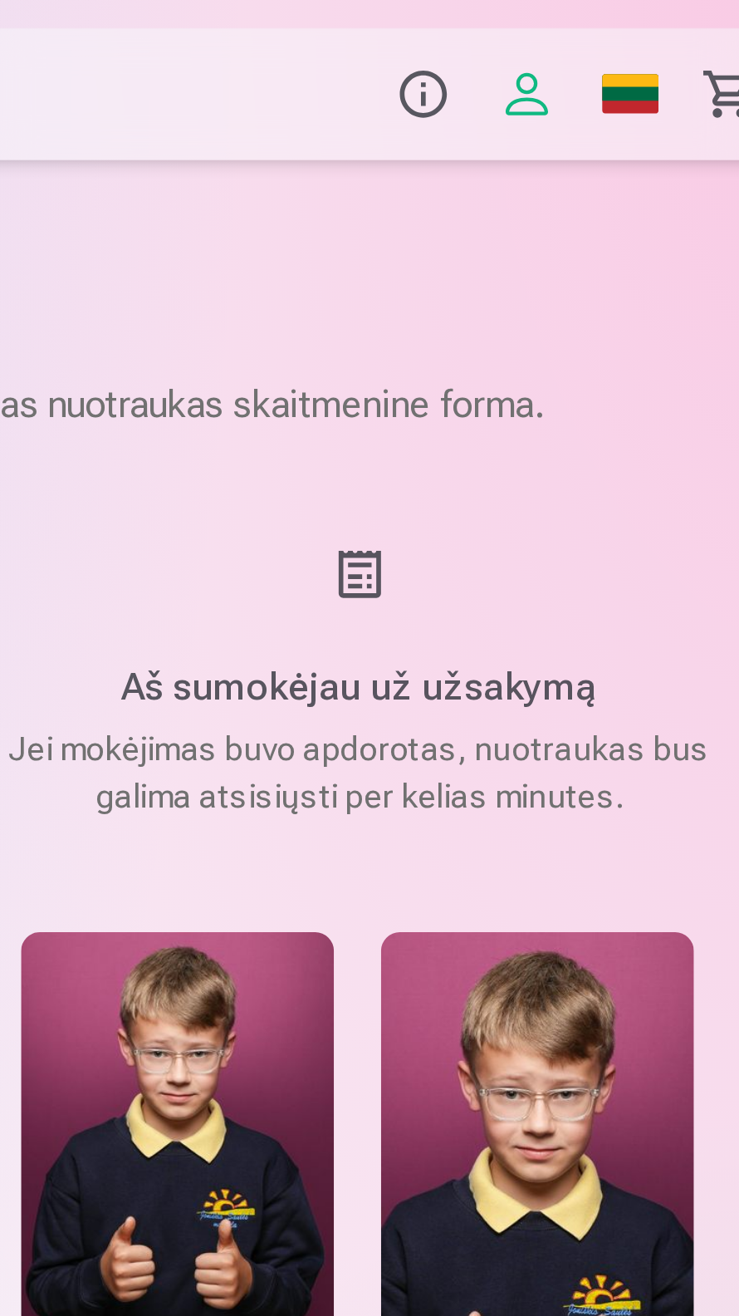
click at [629, 27] on button "Profilis" at bounding box center [620, 33] width 37 height 47
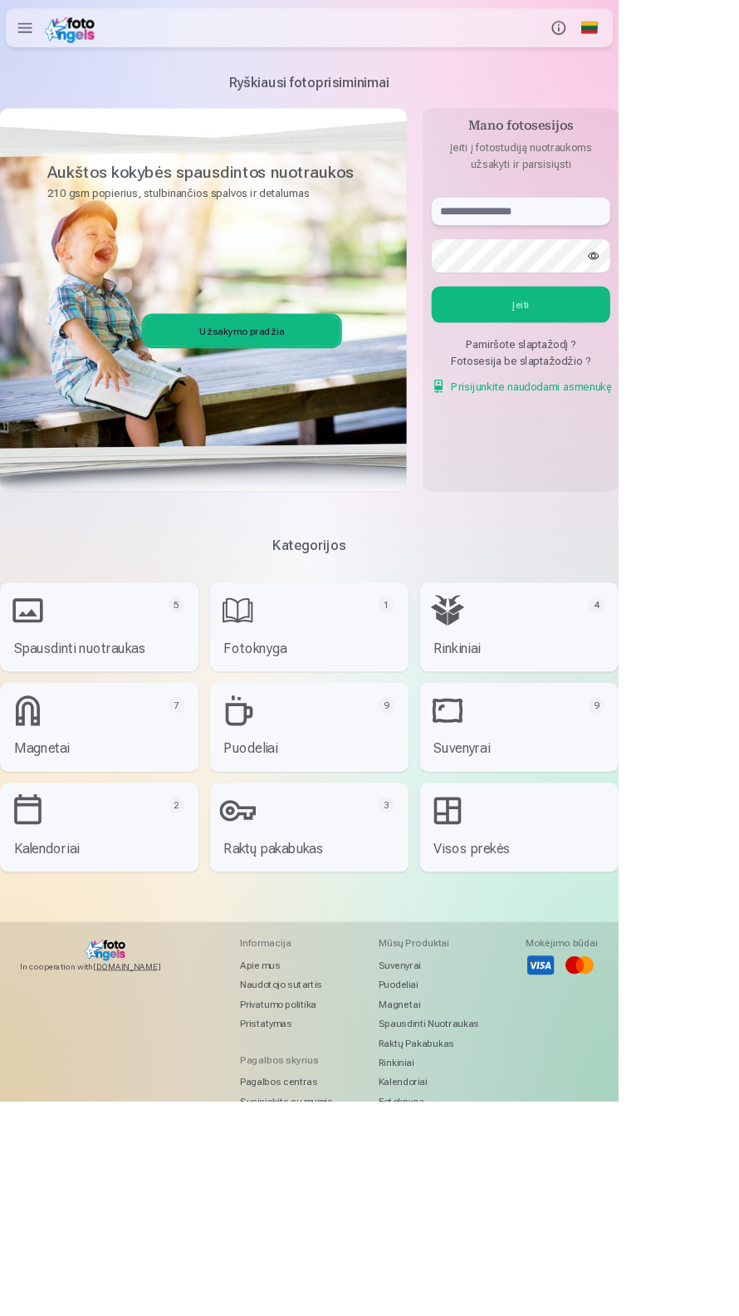
click at [641, 269] on input "text" at bounding box center [622, 252] width 213 height 33
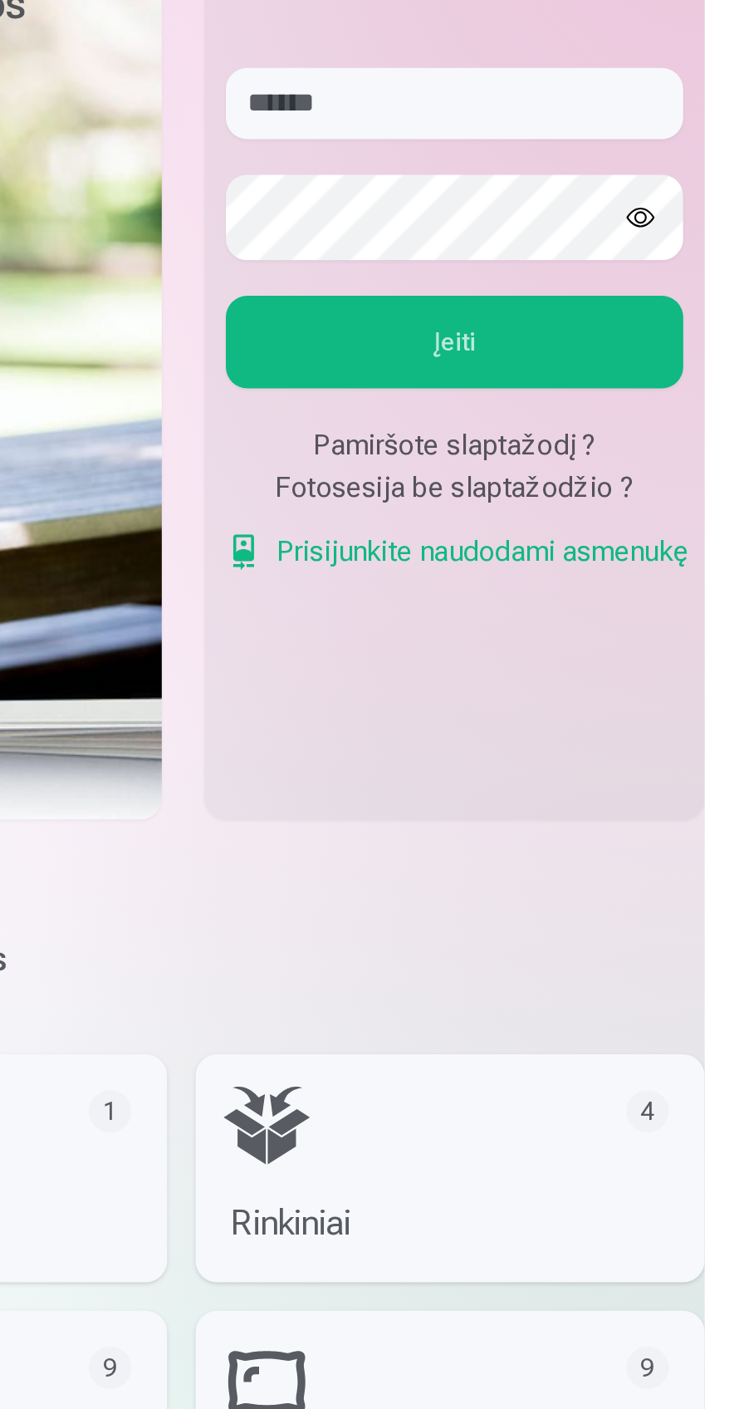
click at [679, 385] on button "Įeiti" at bounding box center [622, 363] width 213 height 43
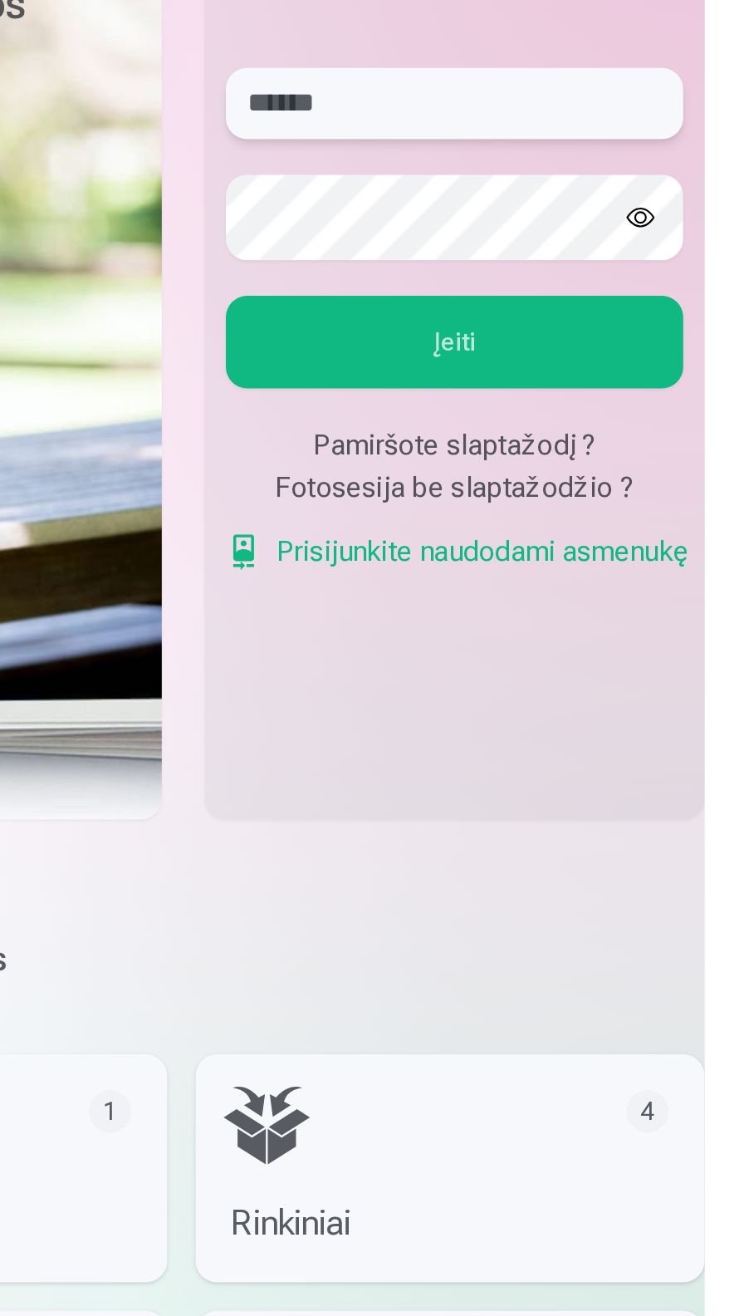
click at [653, 269] on input "******" at bounding box center [622, 252] width 213 height 33
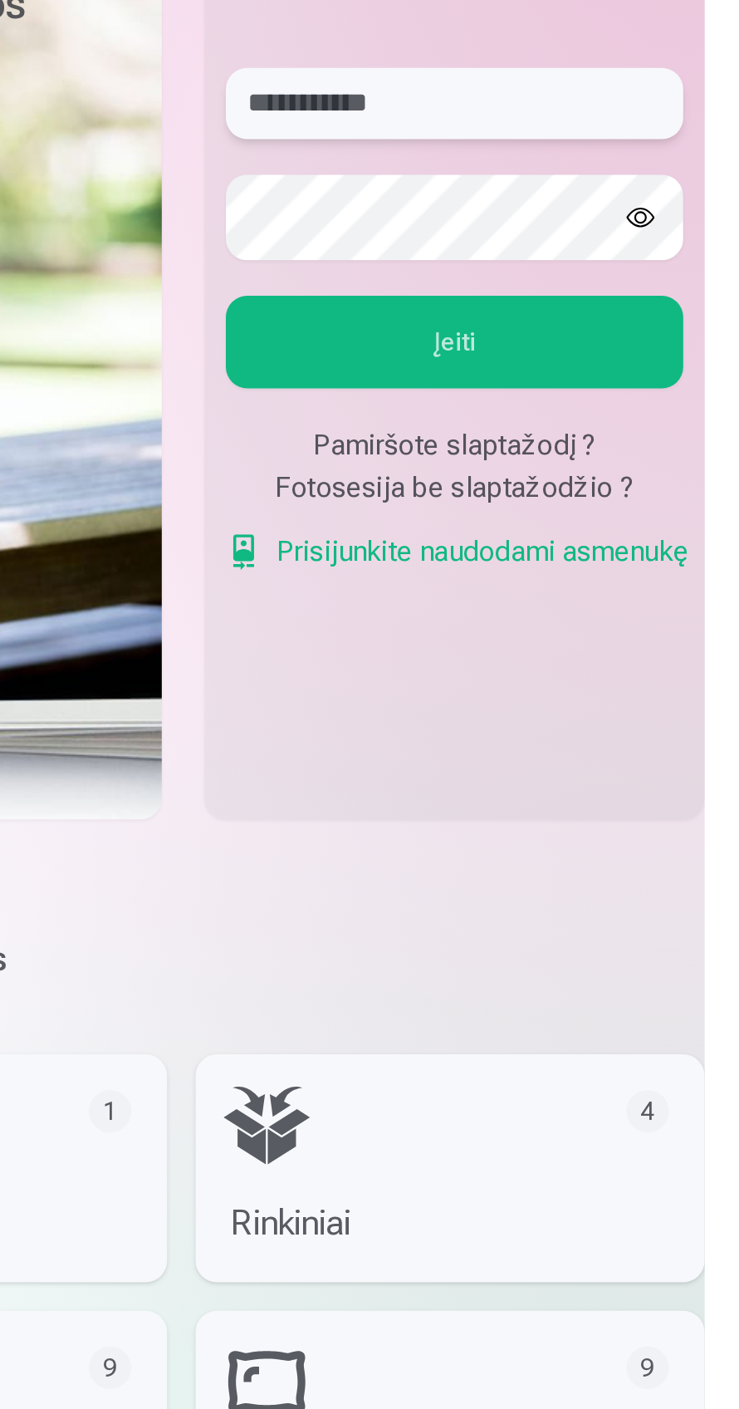
type input "**********"
click at [687, 385] on button "Įeiti" at bounding box center [622, 363] width 213 height 43
